Goal: Task Accomplishment & Management: Use online tool/utility

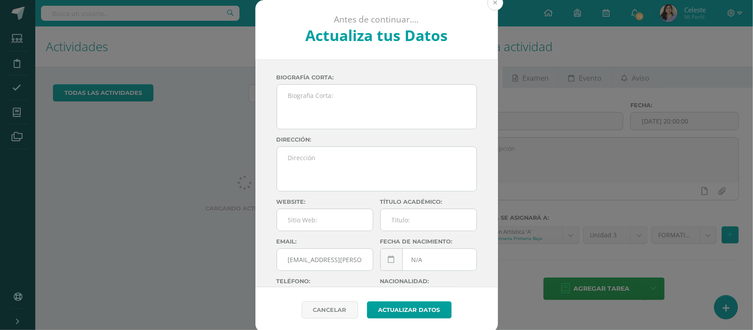
click at [492, 4] on button at bounding box center [495, 3] width 16 height 16
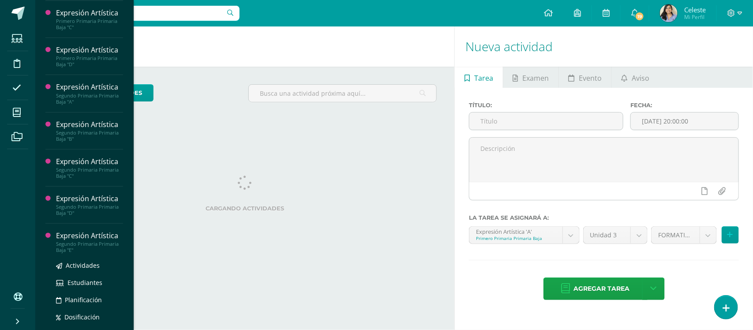
scroll to position [92, 0]
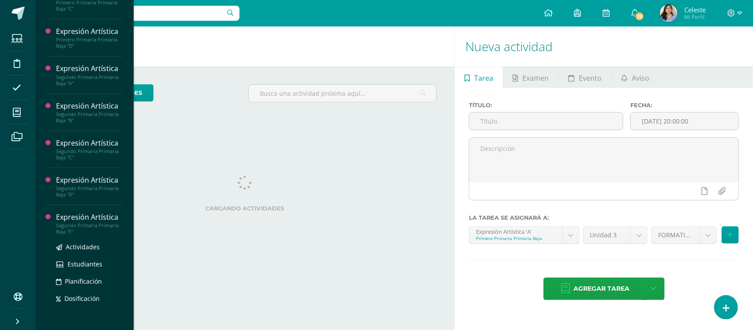
click at [92, 221] on div "Expresión Artística" at bounding box center [89, 217] width 67 height 10
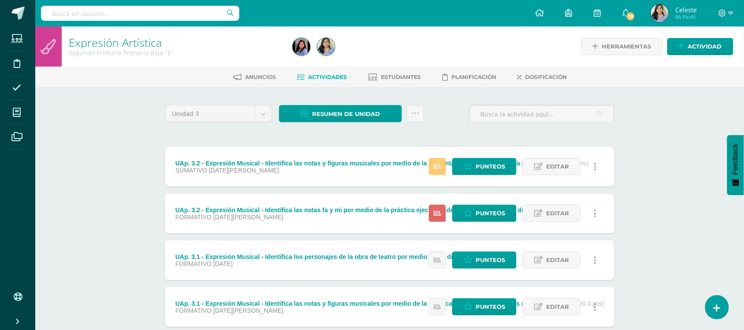
scroll to position [55, 0]
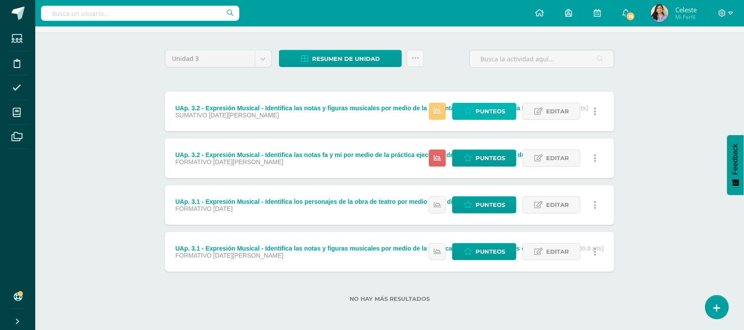
click at [472, 113] on icon at bounding box center [468, 111] width 8 height 7
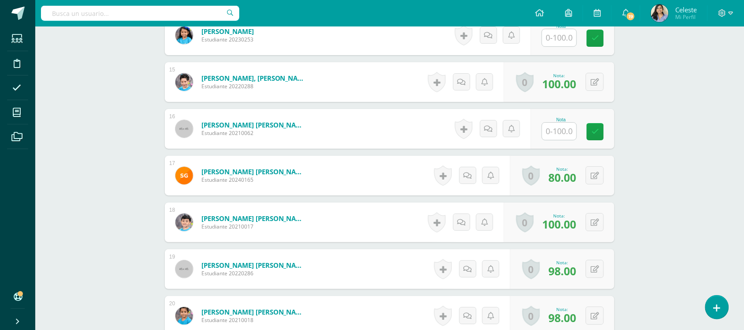
scroll to position [913, 0]
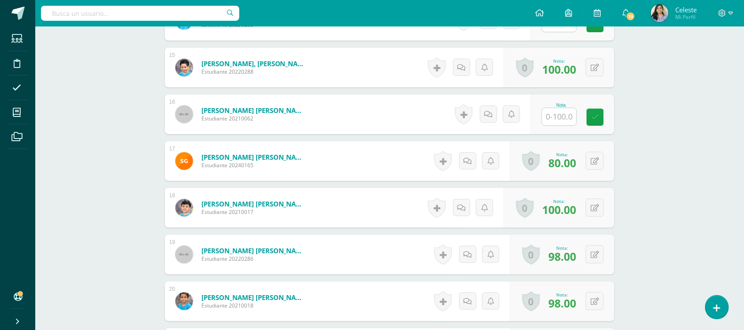
click at [62, 166] on div "Expresión Artística Segundo Primaria Primaria Baja "E" Herramientas Detalle de …" at bounding box center [389, 24] width 709 height 1823
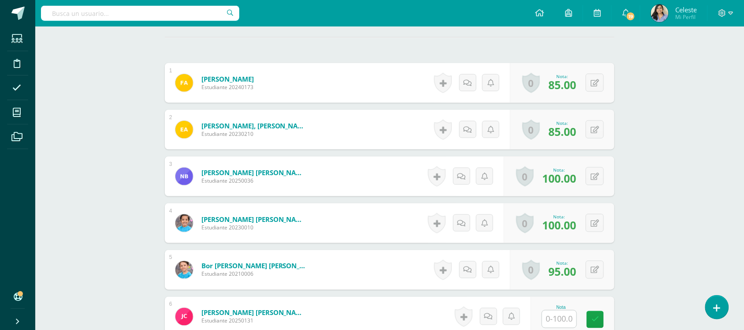
scroll to position [0, 0]
